Goal: Navigation & Orientation: Find specific page/section

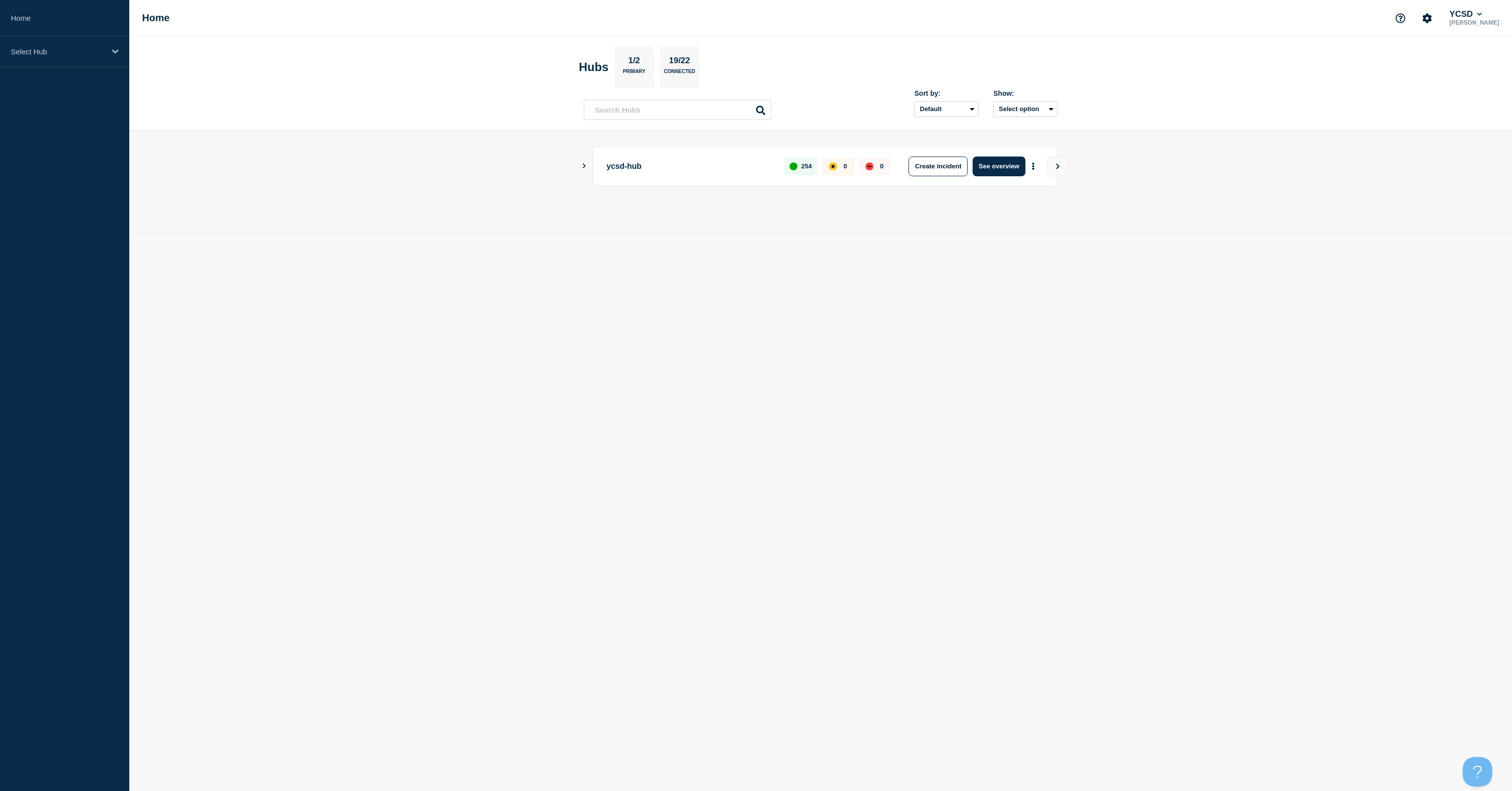
click at [262, 243] on body "Home Select Hub Home YCSD Dave Kilburn Hubs 1/2 Primary 19/22 Connected Sort by…" at bounding box center [756, 395] width 1512 height 791
click at [596, 469] on body "Home Select Hub Home YCSD [PERSON_NAME] Hubs 1/2 Primary 19/22 Connected Sort b…" at bounding box center [756, 395] width 1512 height 791
